Goal: Transaction & Acquisition: Purchase product/service

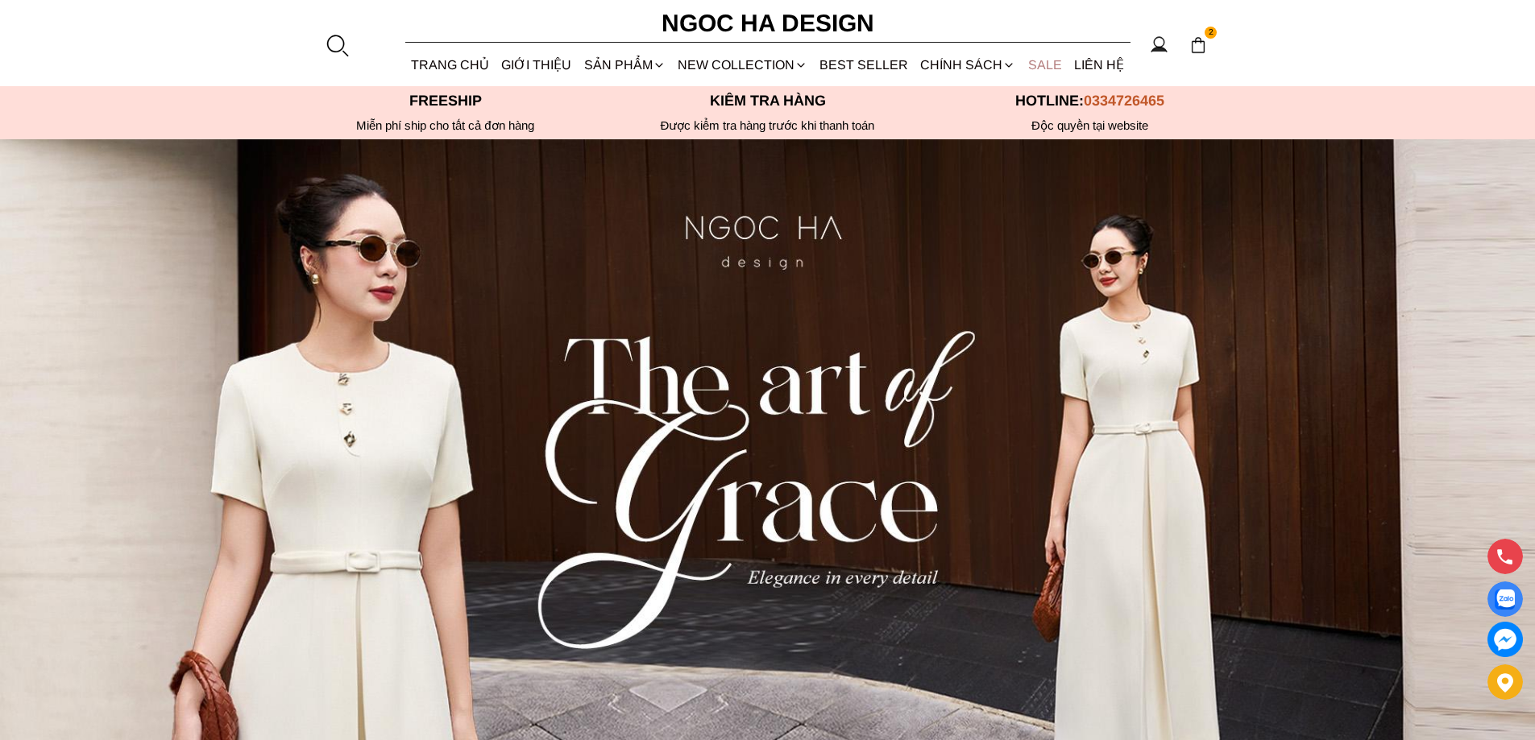
click at [1050, 65] on link "SALE" at bounding box center [1044, 65] width 46 height 43
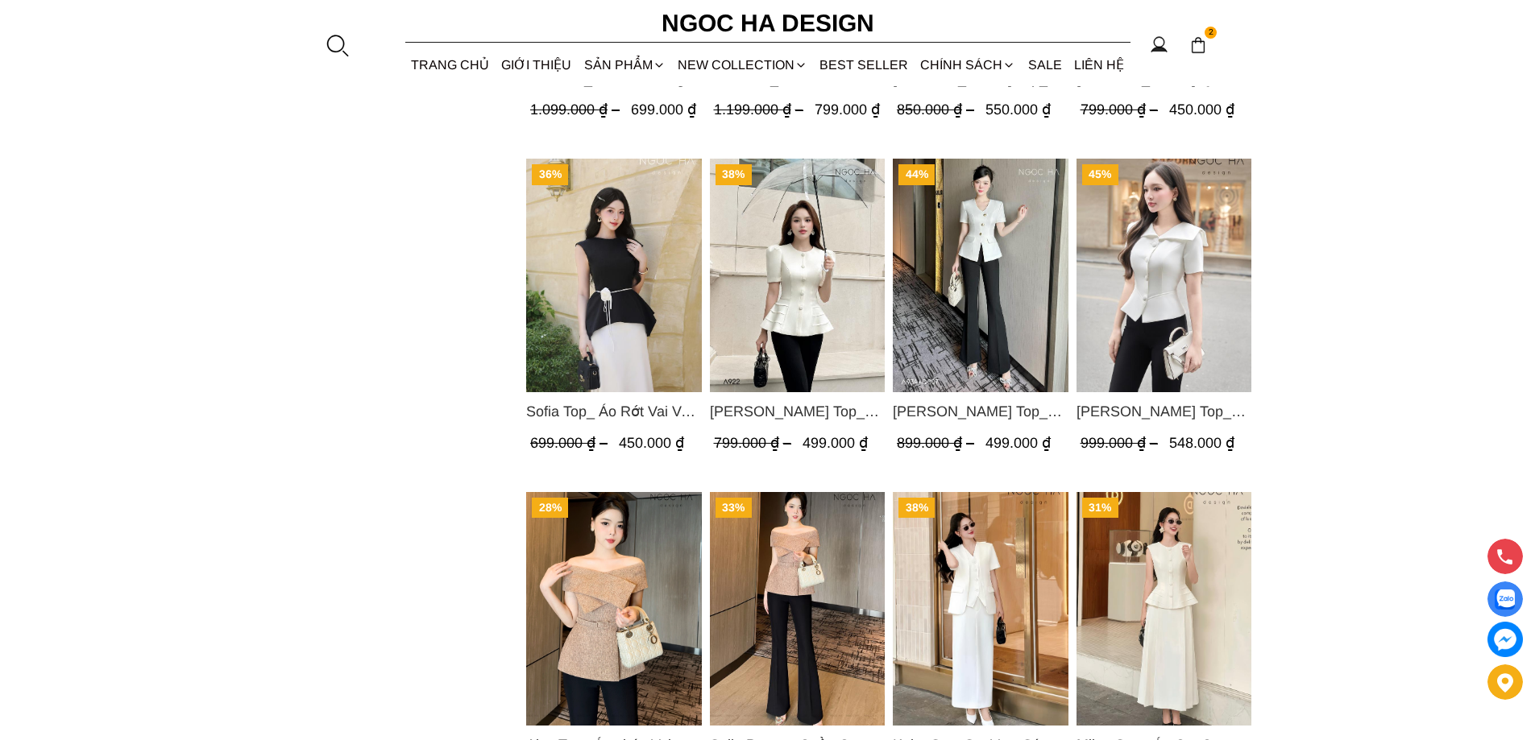
scroll to position [2141, 0]
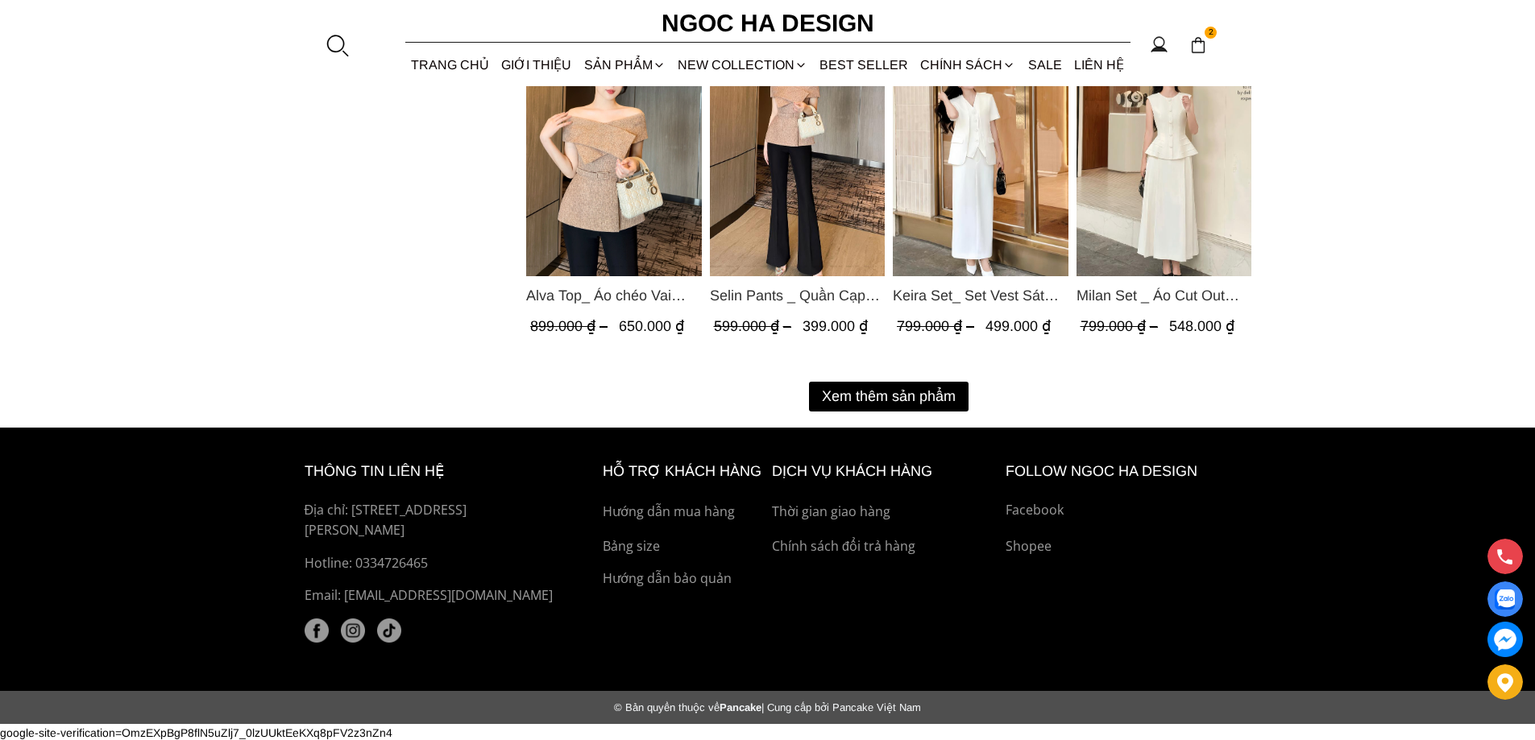
click at [892, 400] on button "Xem thêm sản phẩm" at bounding box center [889, 397] width 160 height 30
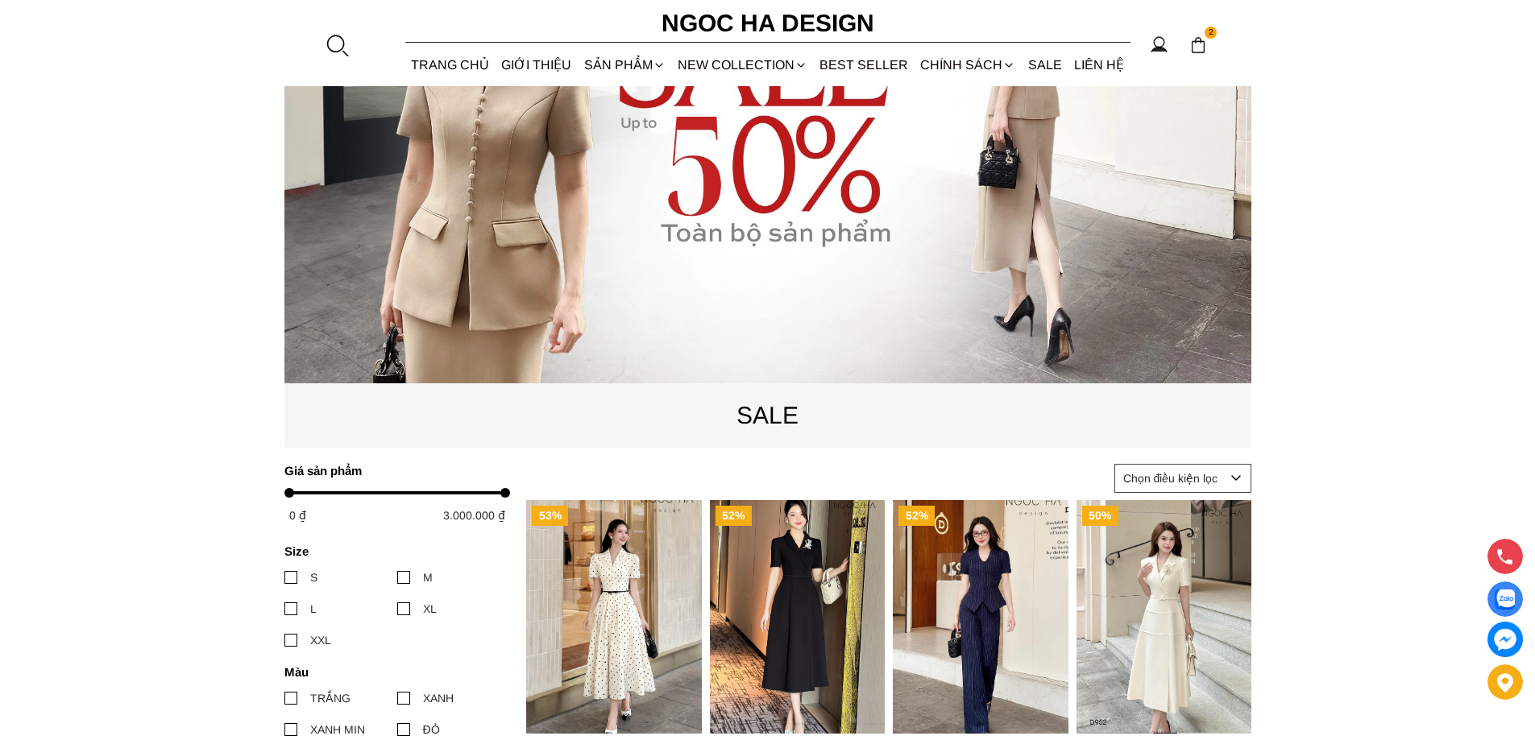
scroll to position [0, 0]
